Goal: Contribute content: Add original content to the website for others to see

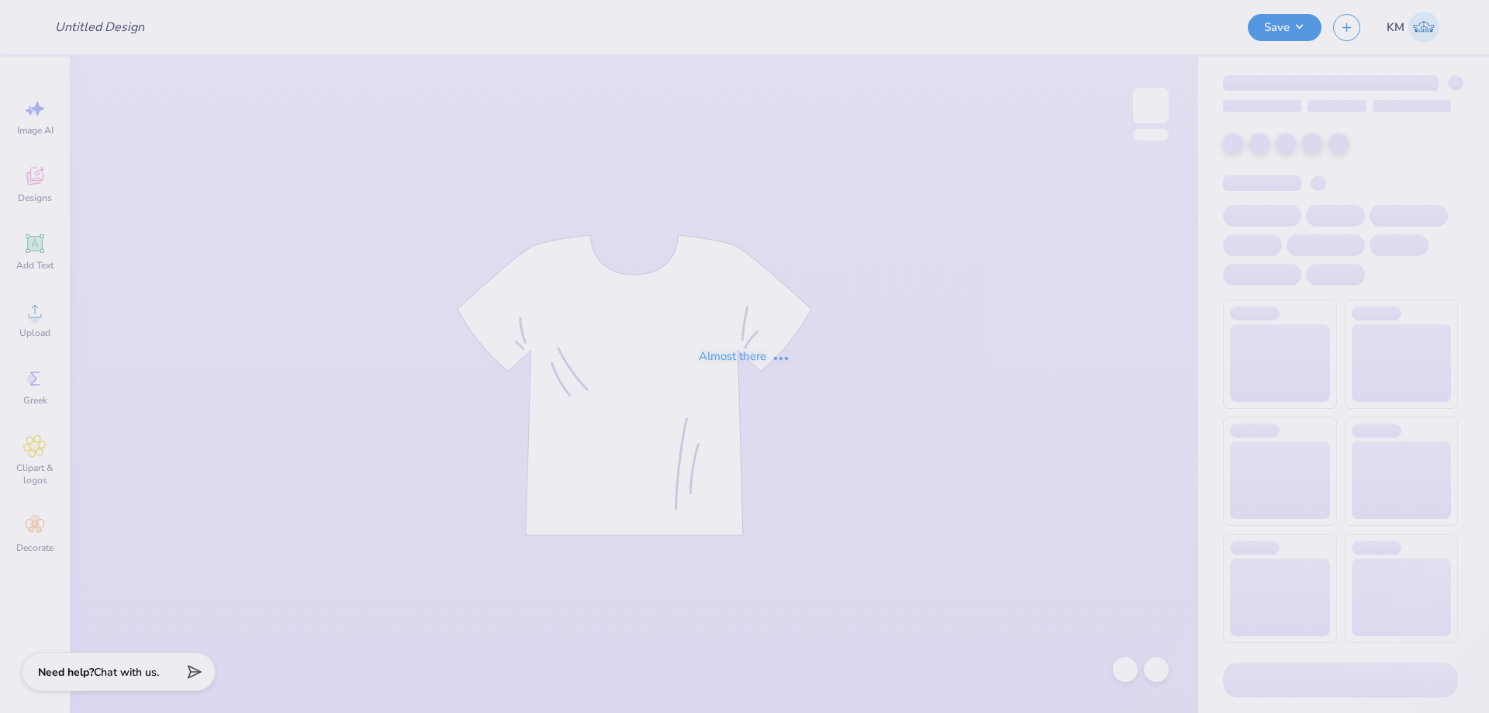
type input "Picnic with phi sig"
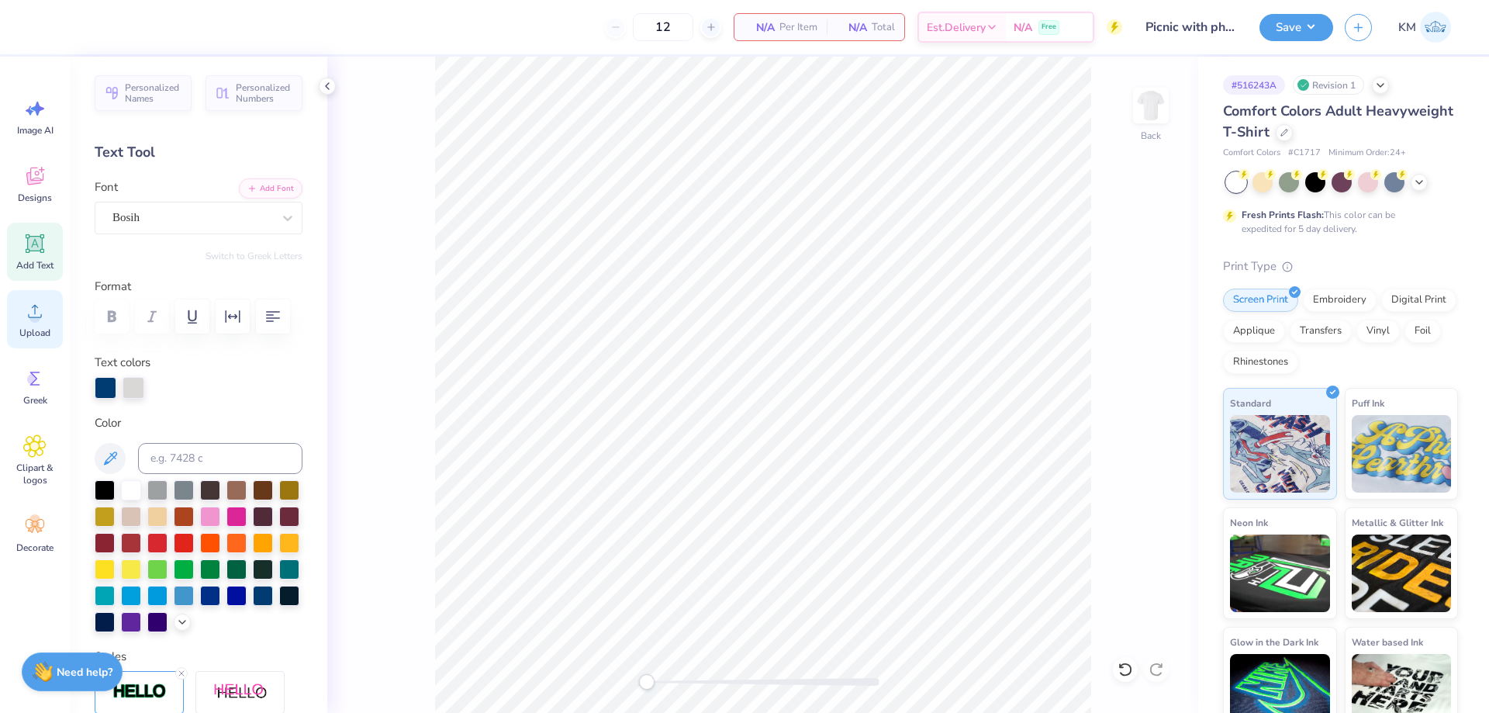
click at [40, 316] on icon at bounding box center [34, 310] width 23 height 23
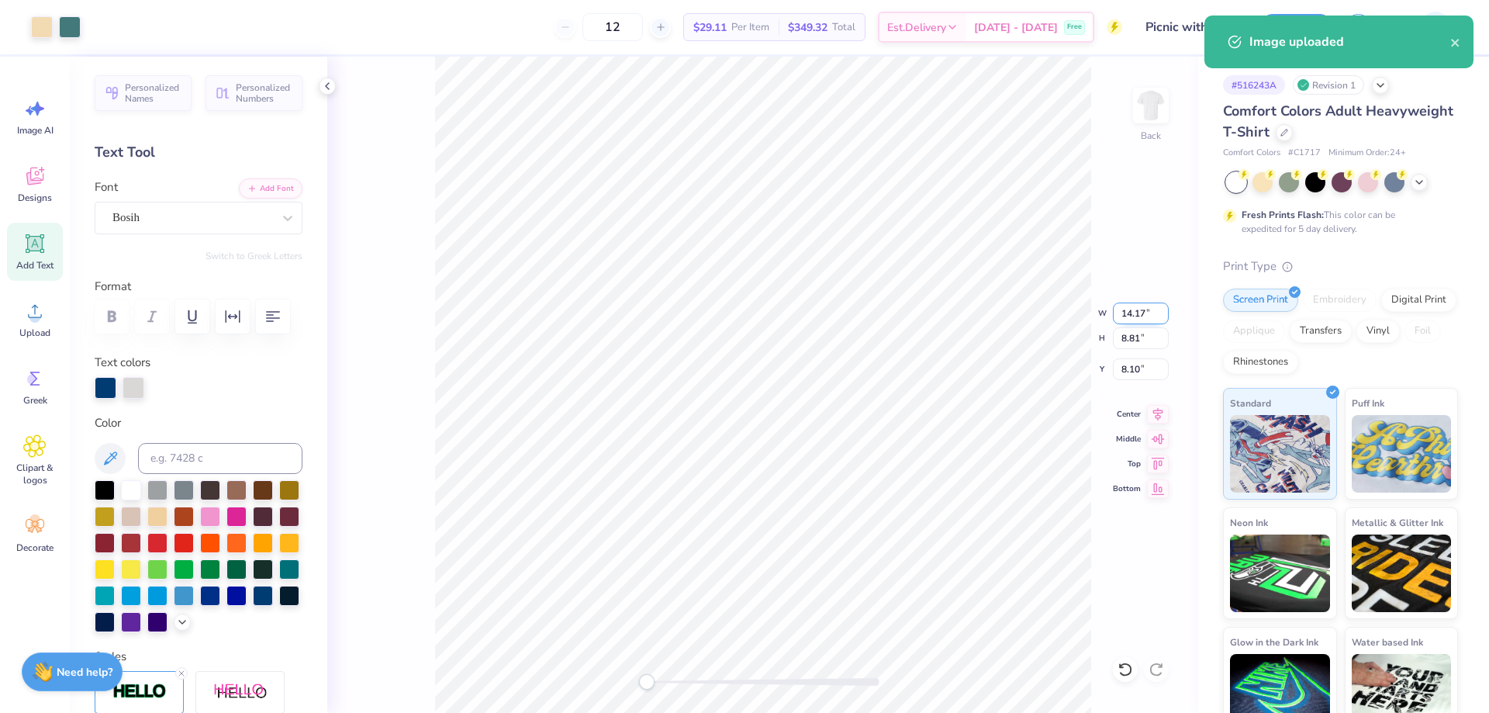
click at [1123, 314] on input "14.17" at bounding box center [1141, 314] width 56 height 22
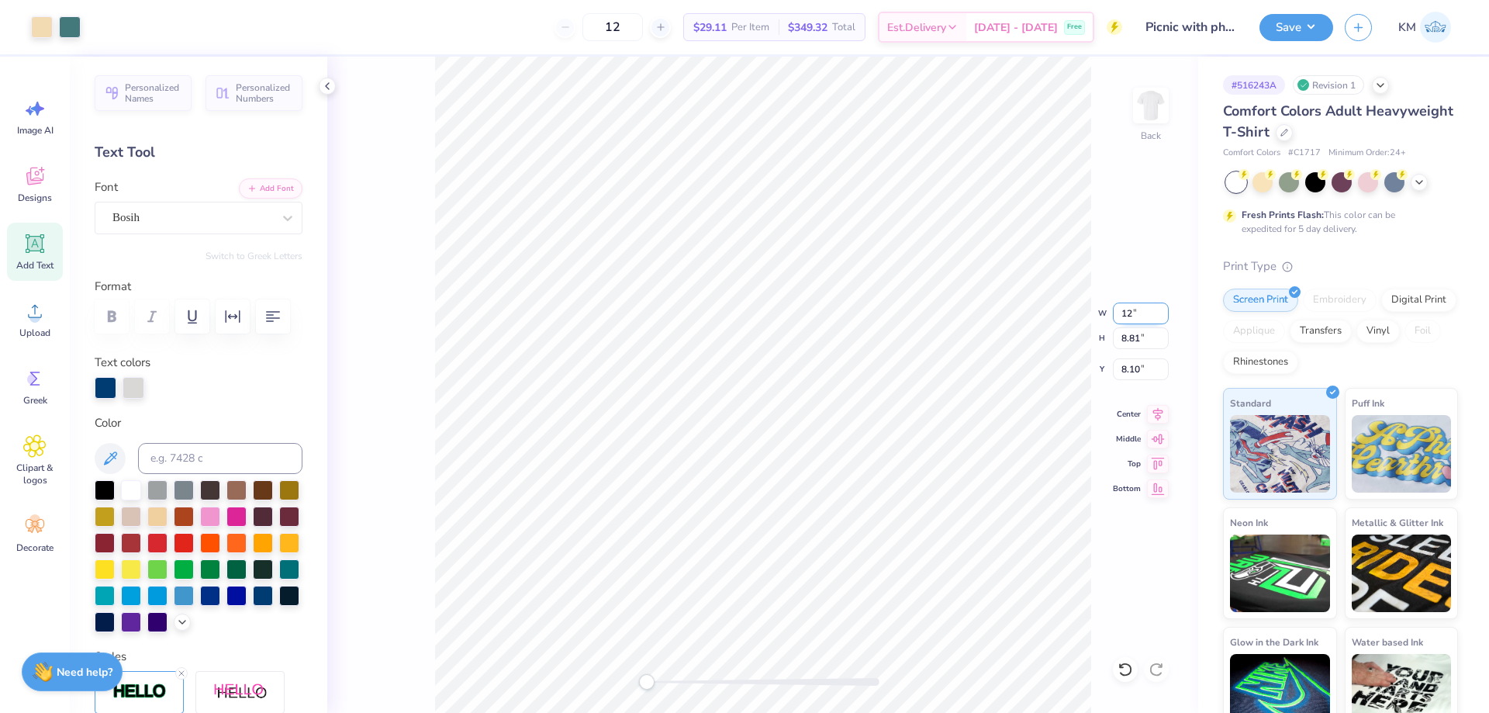
type input "12"
click at [1143, 362] on input "8.10" at bounding box center [1141, 369] width 56 height 22
type input "3"
type input "12.00"
type input "7.46"
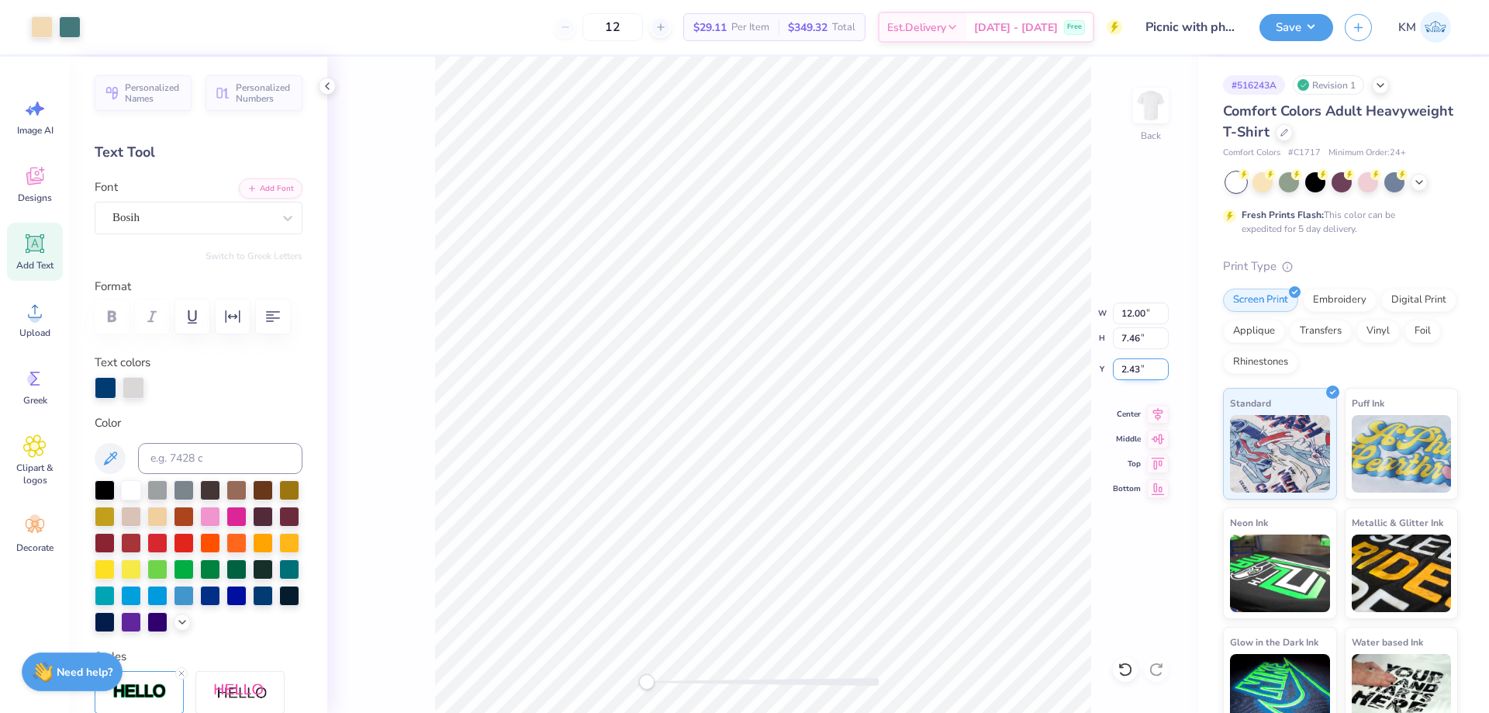
click at [1124, 368] on input "2.43" at bounding box center [1141, 369] width 56 height 22
type input "3"
click at [625, 683] on div "Back W 12.00 12.00 " H 7.46 7.46 " Y 3.00 3.00 " Center Middle Top Bottom" at bounding box center [762, 385] width 871 height 656
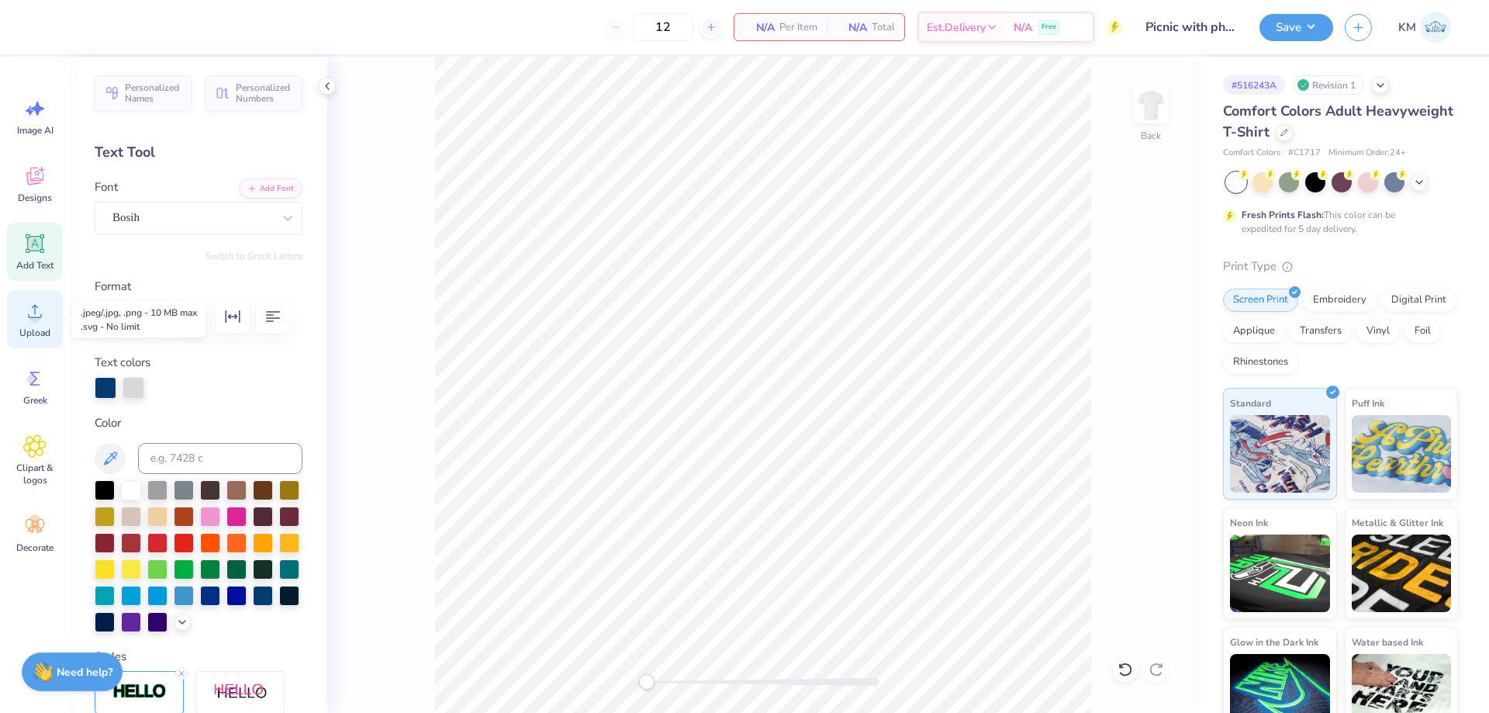
click at [13, 314] on div "Upload" at bounding box center [35, 319] width 56 height 58
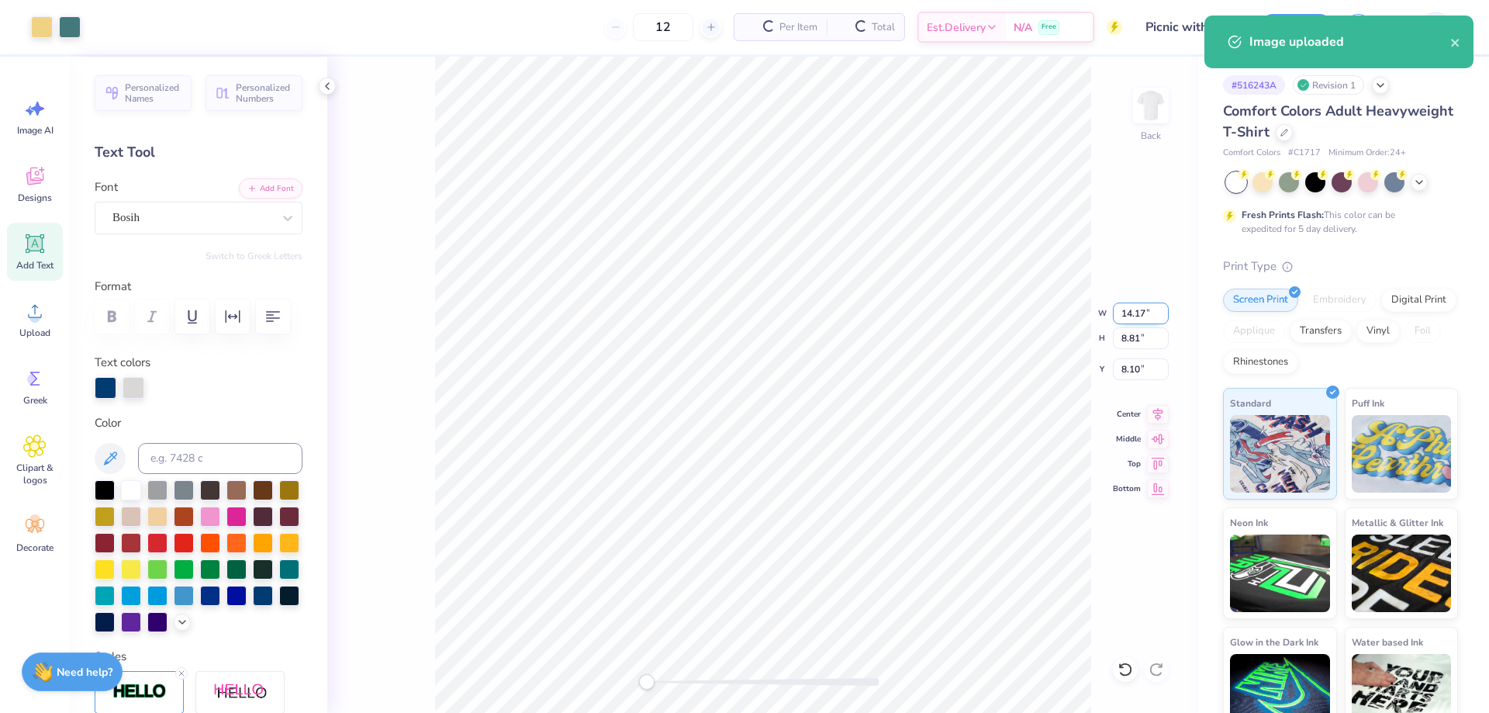
click at [1126, 310] on input "14.17" at bounding box center [1141, 314] width 56 height 22
type input "12"
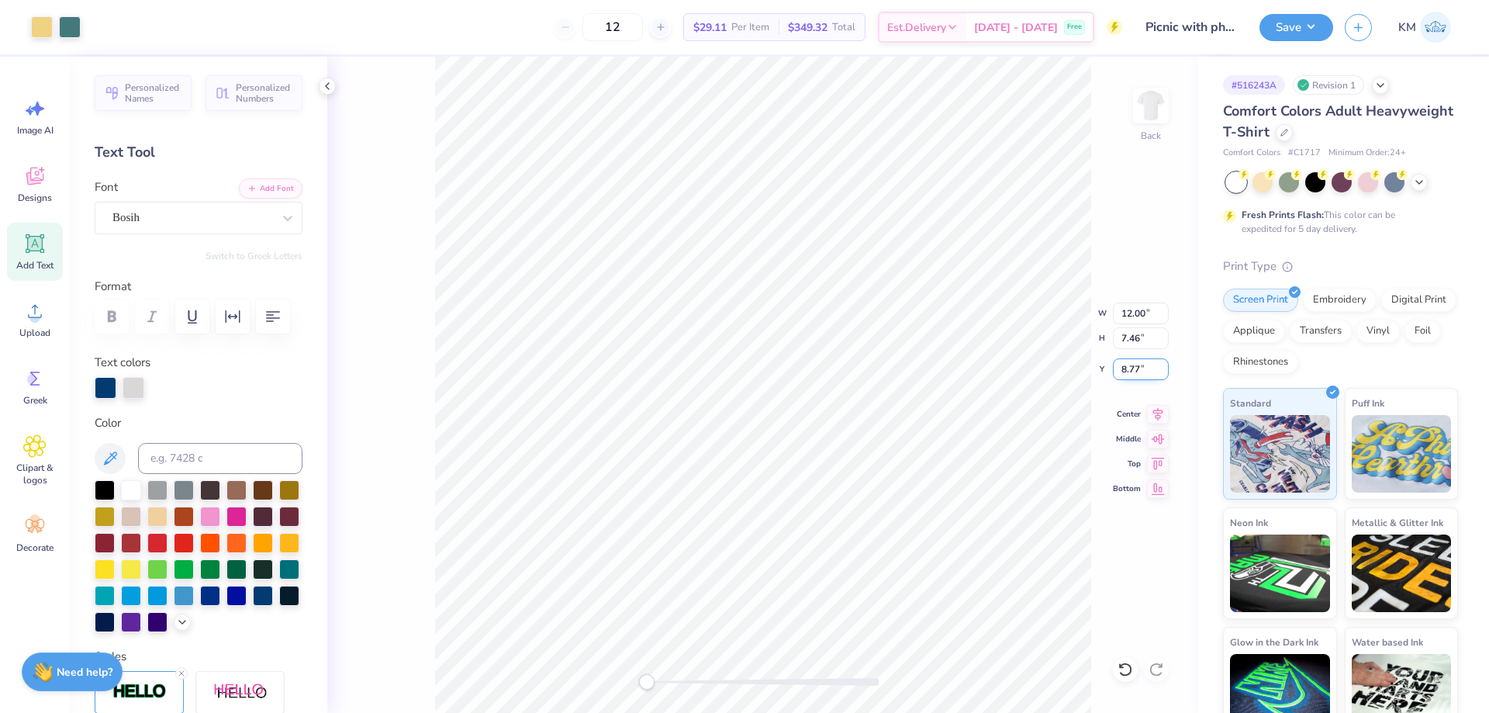
click at [1147, 376] on input "8.77" at bounding box center [1141, 369] width 56 height 22
type input "3"
click at [1286, 34] on button "Save" at bounding box center [1297, 25] width 74 height 27
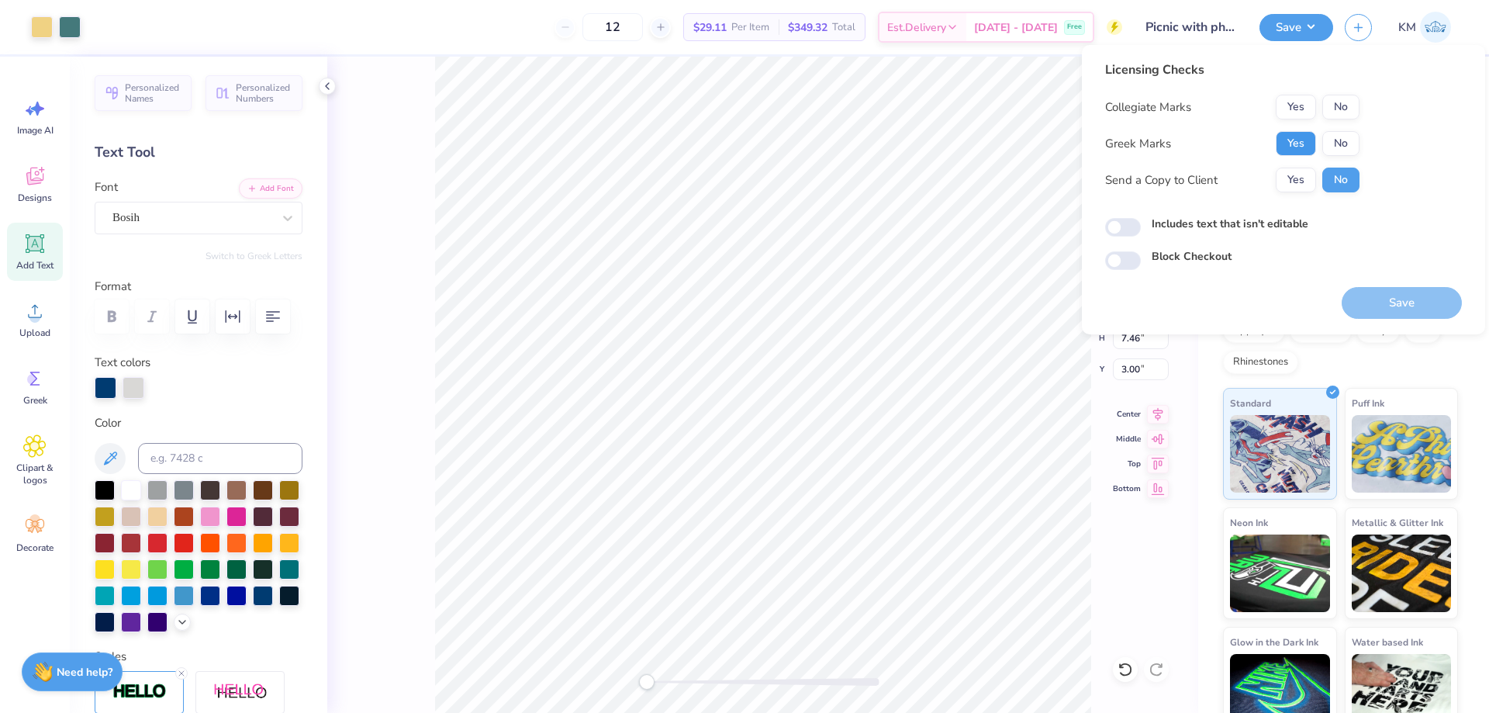
click at [1283, 141] on button "Yes" at bounding box center [1296, 143] width 40 height 25
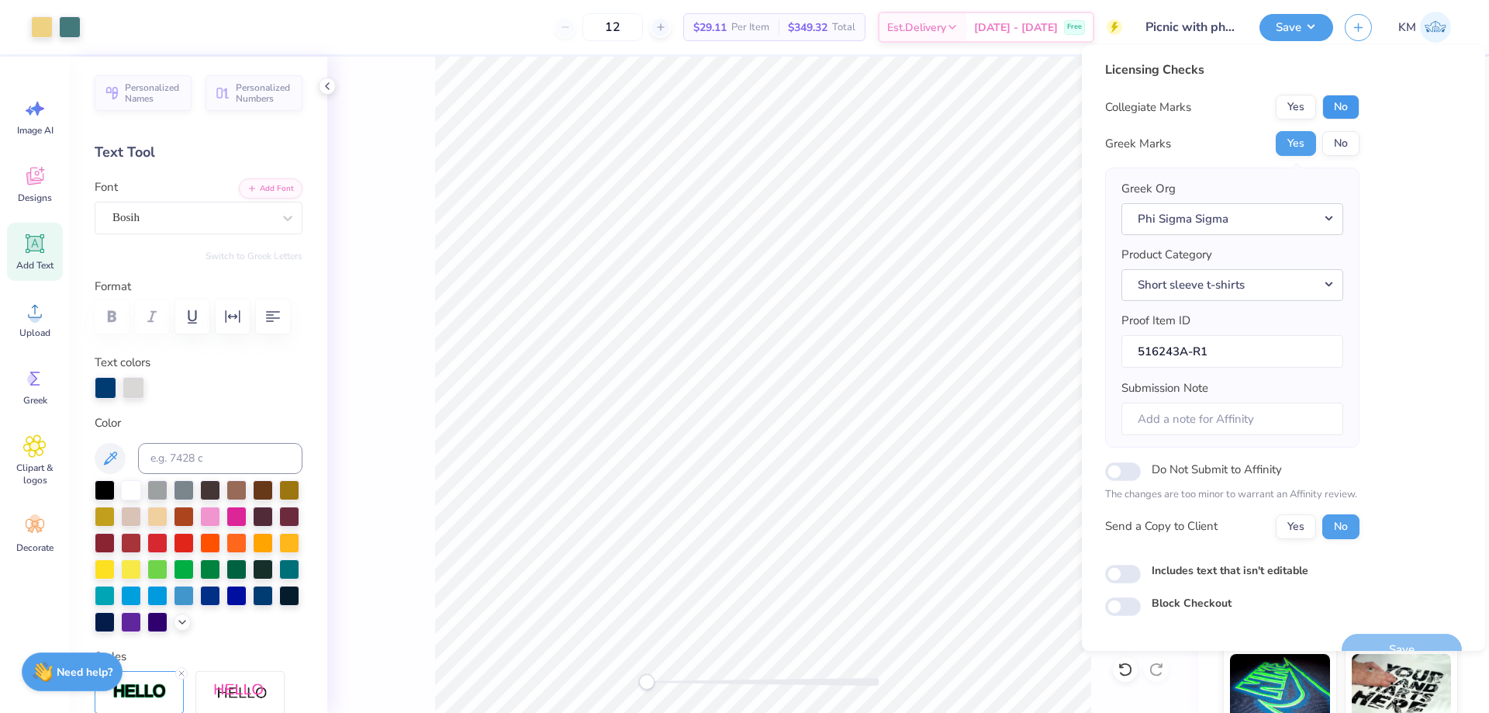
click at [1336, 106] on button "No" at bounding box center [1341, 107] width 37 height 25
click at [1300, 525] on button "Yes" at bounding box center [1296, 526] width 40 height 25
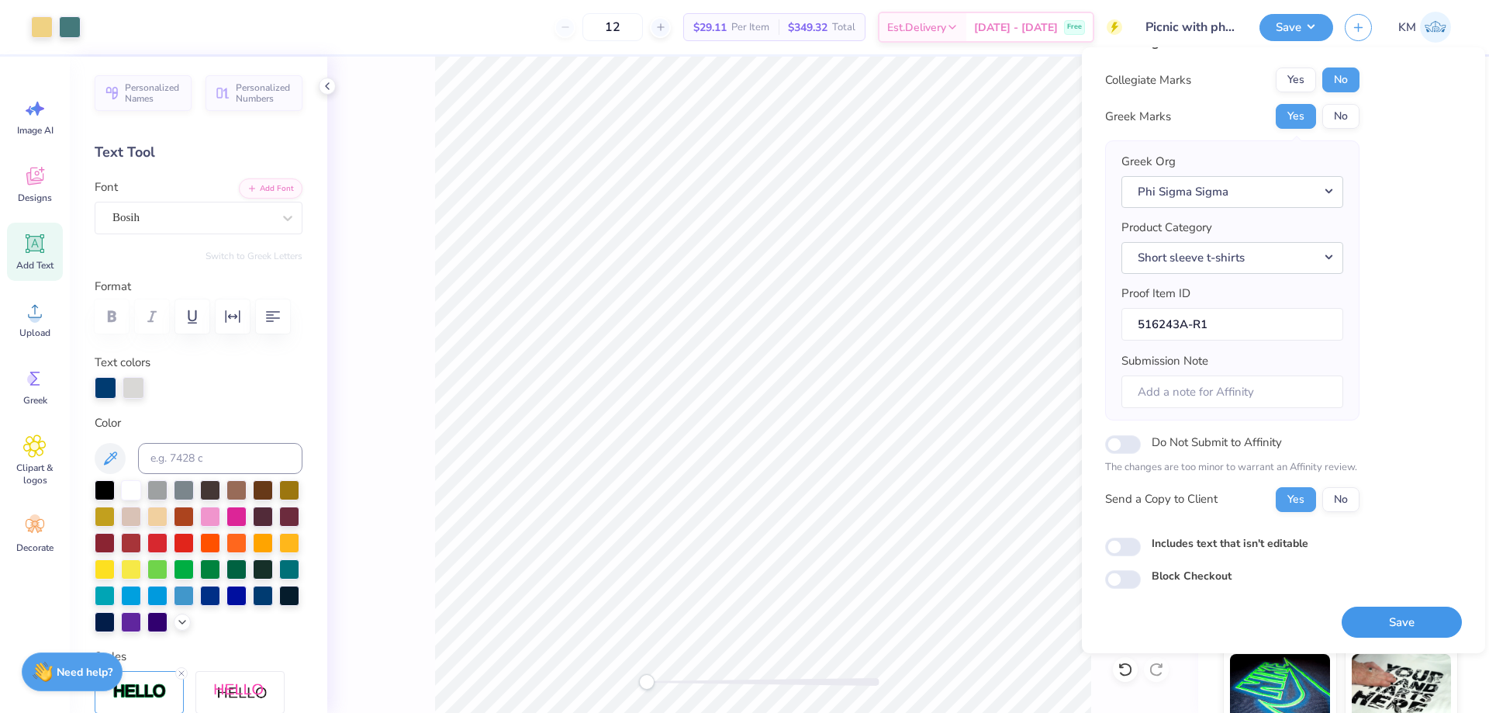
click at [1372, 614] on button "Save" at bounding box center [1402, 623] width 120 height 32
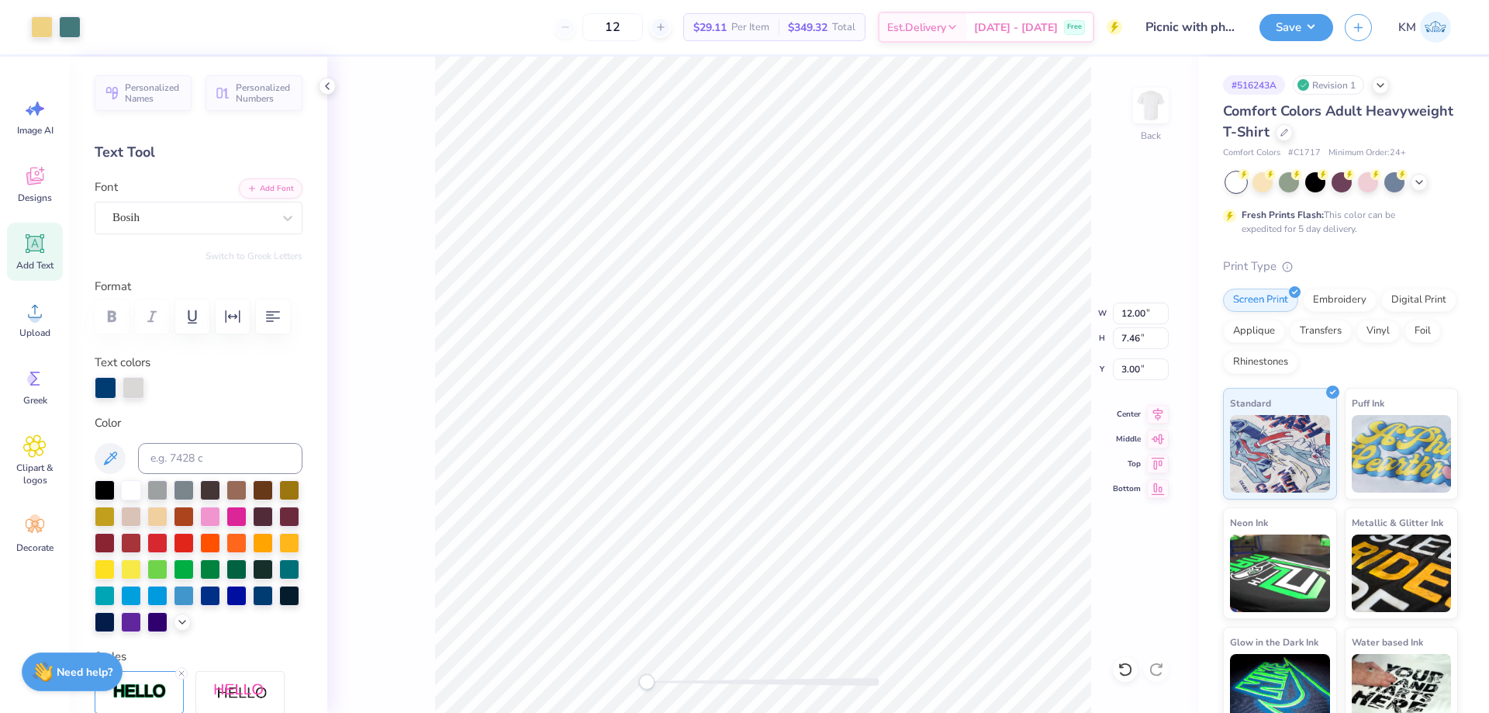
type input "sigma pi"
